Goal: Information Seeking & Learning: Find specific page/section

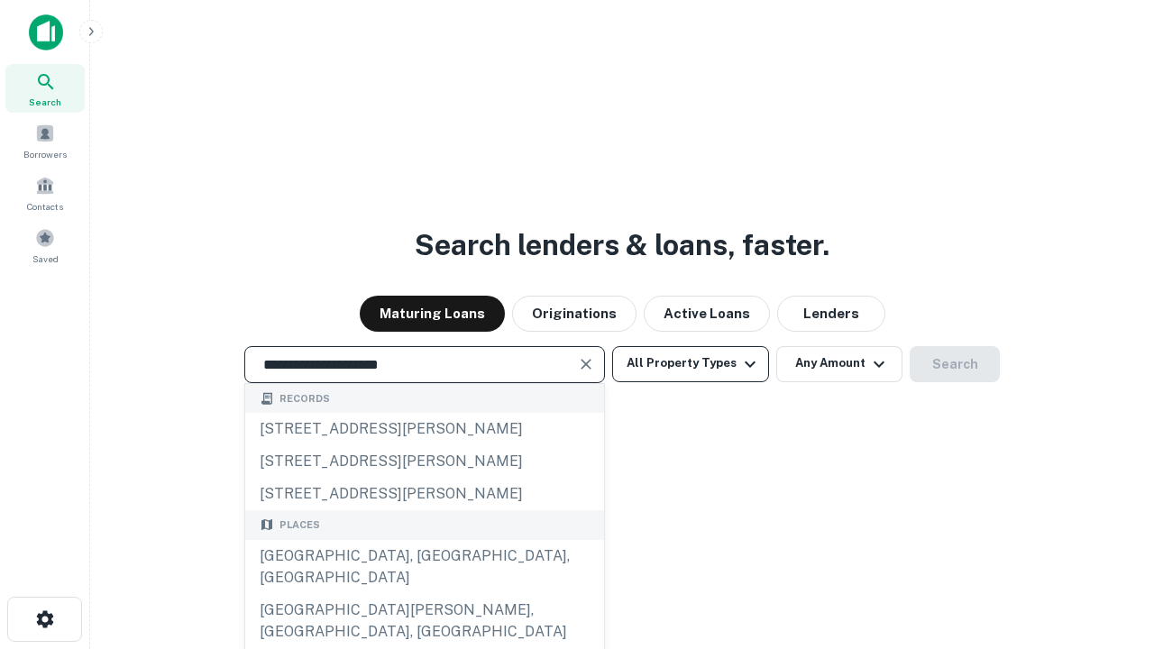
click at [424, 594] on div "[GEOGRAPHIC_DATA], [GEOGRAPHIC_DATA], [GEOGRAPHIC_DATA]" at bounding box center [424, 567] width 359 height 54
click at [691, 363] on button "All Property Types" at bounding box center [690, 364] width 157 height 36
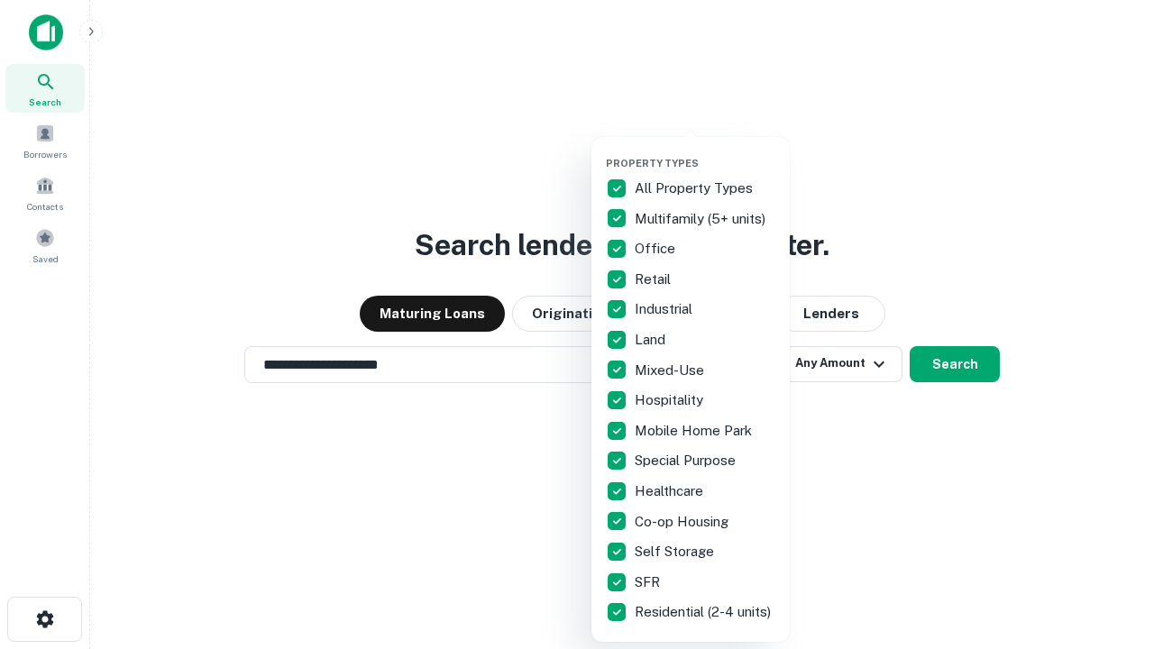
type input "**********"
click at [705, 152] on button "button" at bounding box center [705, 152] width 198 height 1
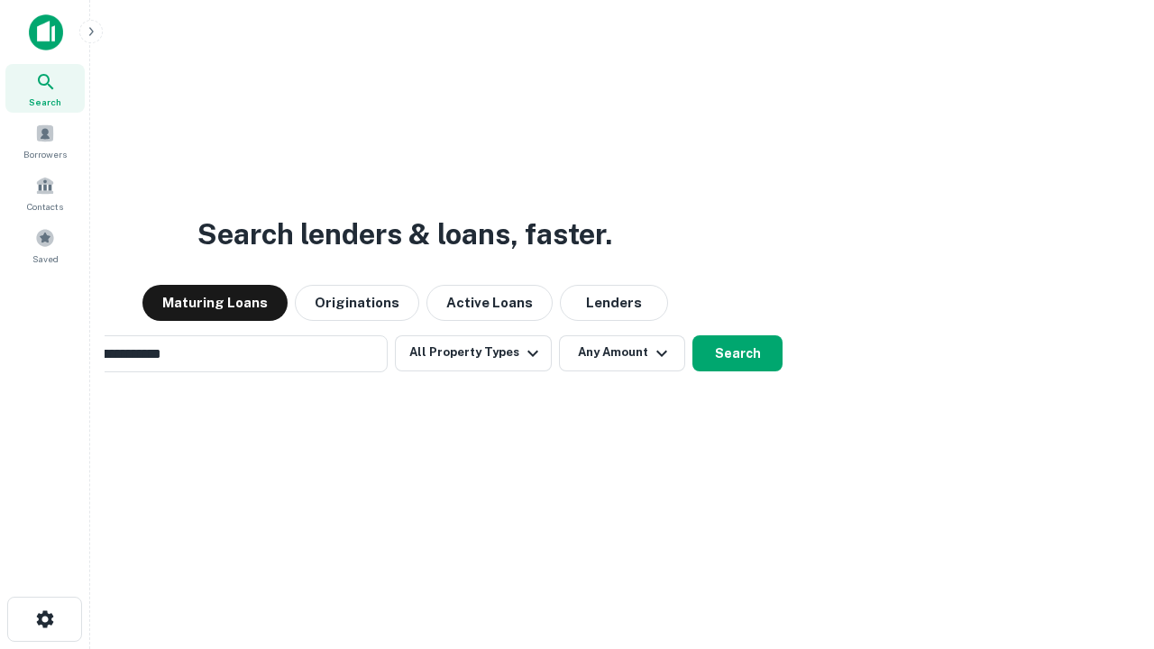
scroll to position [28, 0]
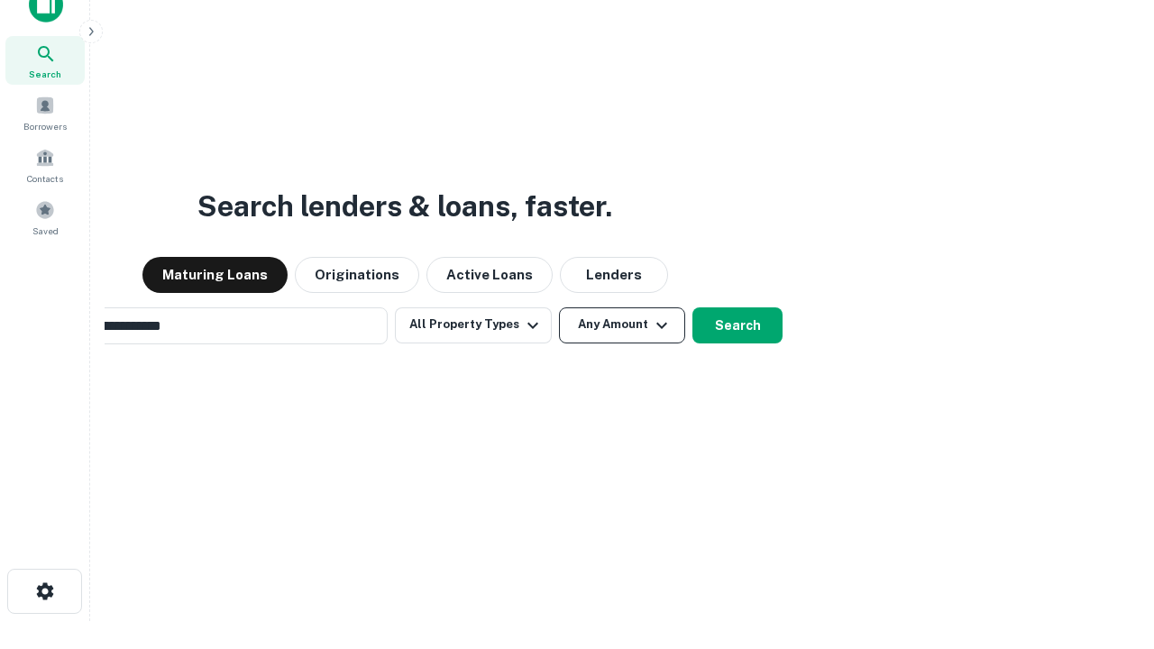
click at [559, 308] on button "Any Amount" at bounding box center [622, 326] width 126 height 36
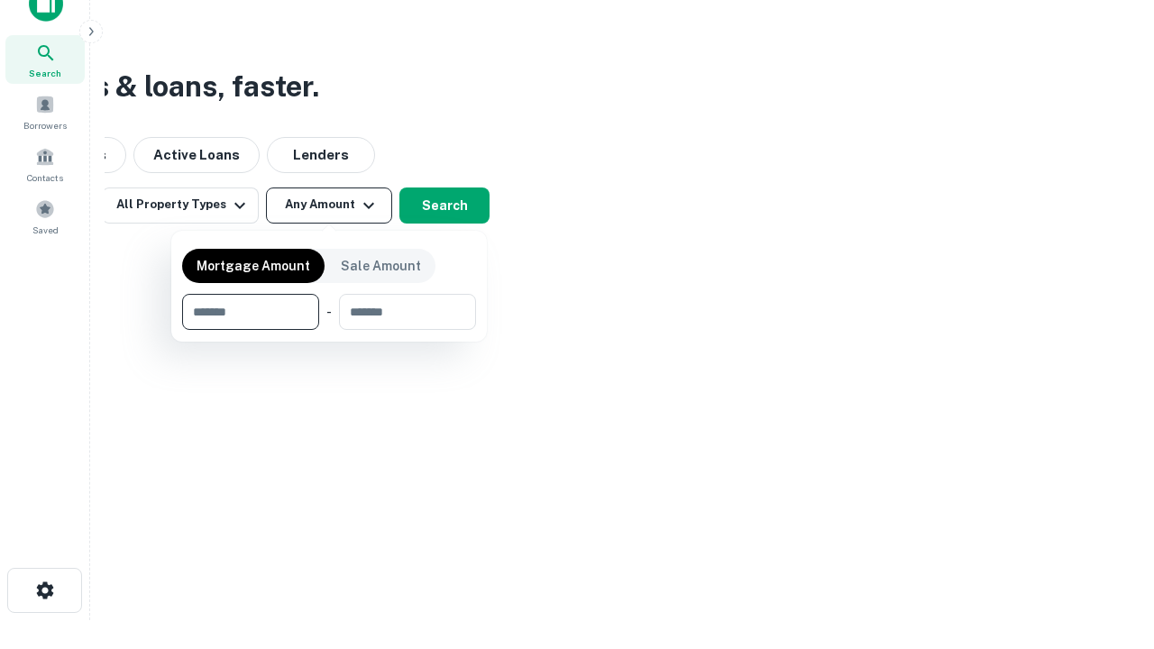
type input "*******"
click at [329, 330] on button "button" at bounding box center [329, 330] width 294 height 1
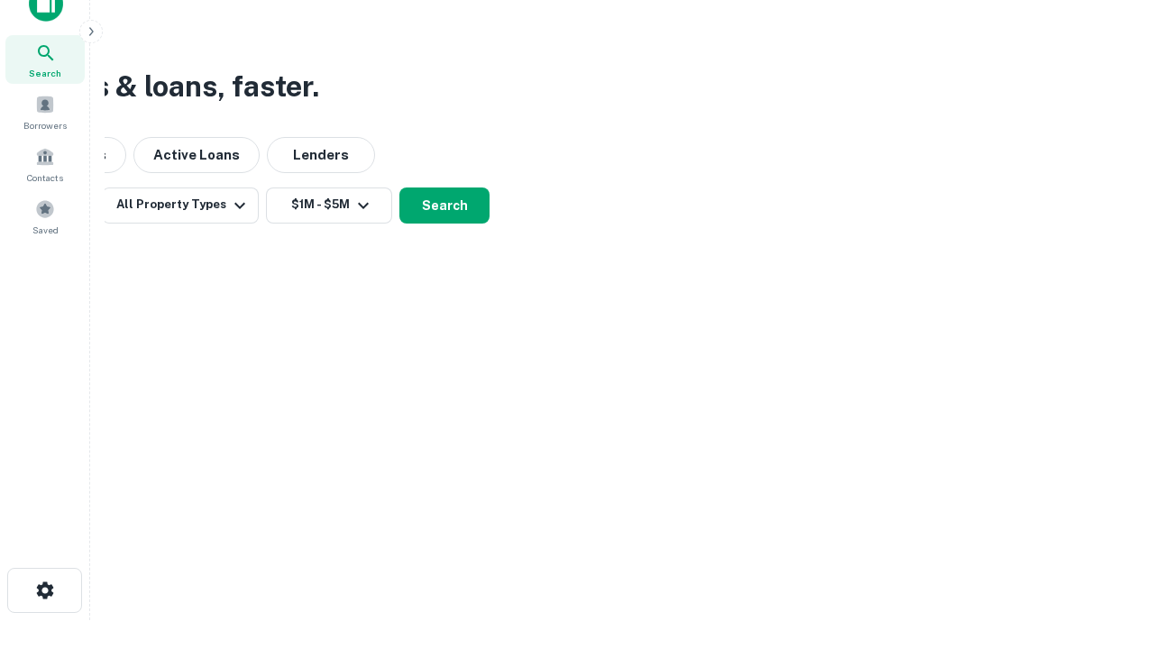
scroll to position [28, 0]
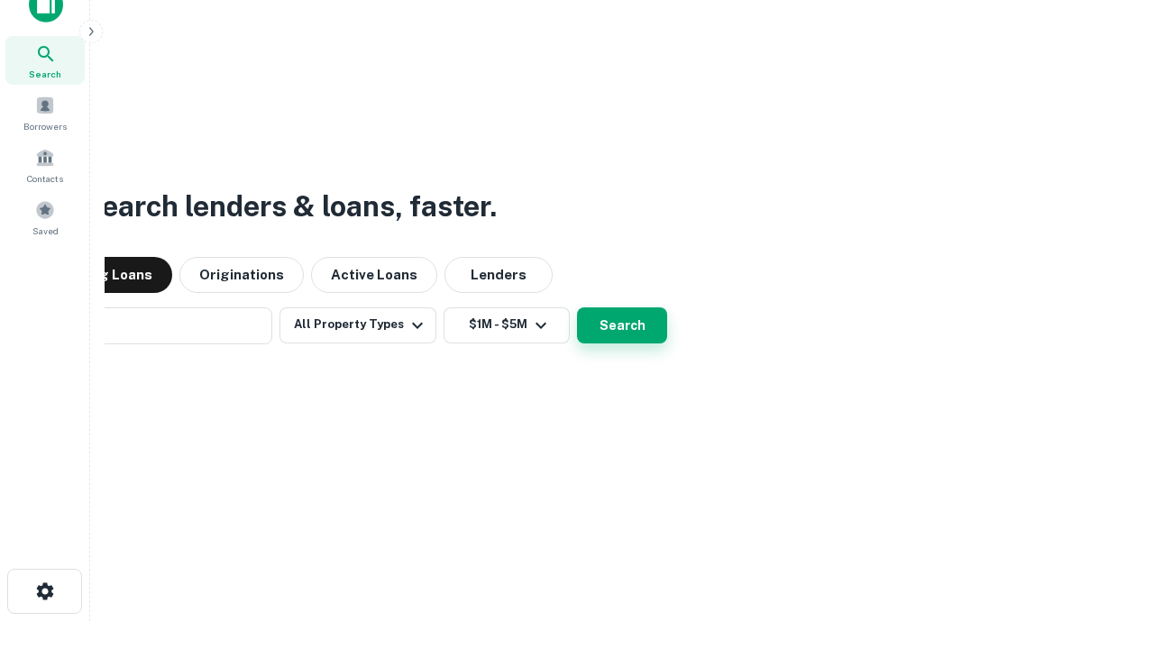
click at [577, 308] on button "Search" at bounding box center [622, 326] width 90 height 36
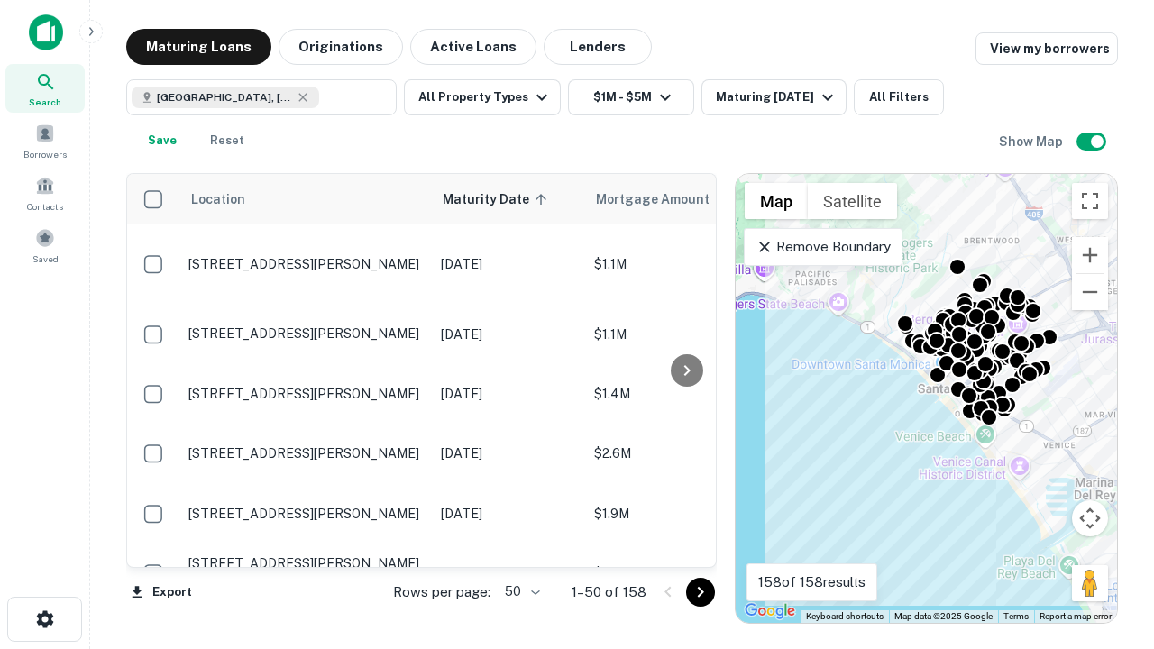
click at [519, 592] on body "Search Borrowers Contacts Saved Maturing Loans Originations Active Loans Lender…" at bounding box center [577, 324] width 1154 height 649
click at [520, 546] on li "25" at bounding box center [520, 546] width 52 height 32
